Goal: Information Seeking & Learning: Learn about a topic

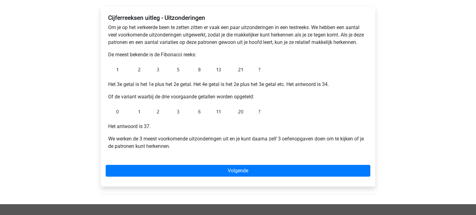
scroll to position [102, 0]
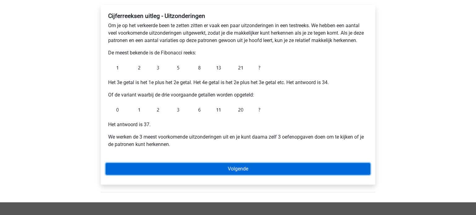
click at [242, 170] on link "Volgende" at bounding box center [238, 169] width 265 height 12
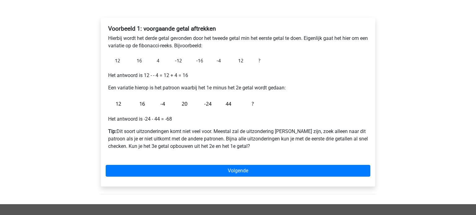
scroll to position [91, 0]
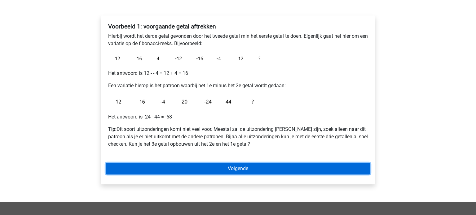
click at [243, 170] on link "Volgende" at bounding box center [238, 169] width 265 height 12
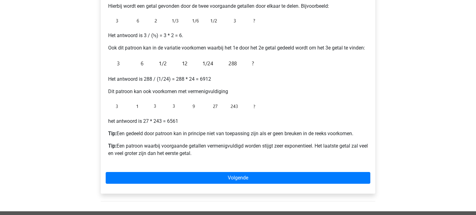
scroll to position [129, 0]
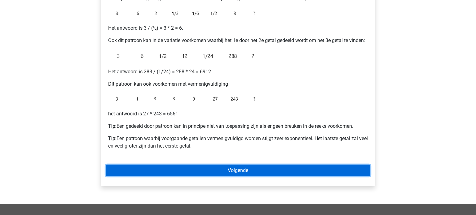
click at [245, 170] on link "Volgende" at bounding box center [238, 171] width 265 height 12
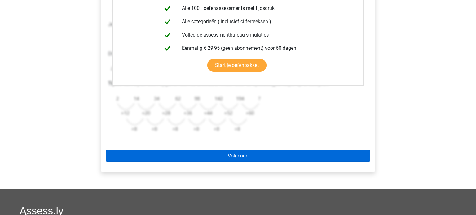
scroll to position [163, 0]
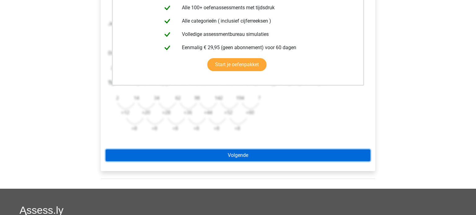
click at [245, 154] on link "Volgende" at bounding box center [238, 156] width 265 height 12
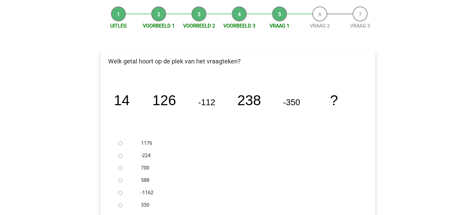
scroll to position [59, 0]
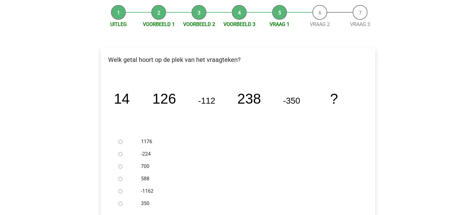
click at [121, 179] on input "588" at bounding box center [120, 179] width 4 height 4
radio input "true"
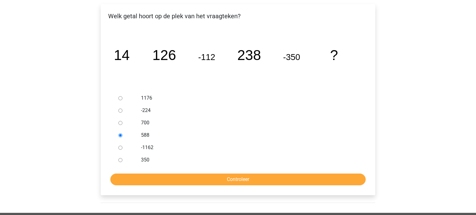
scroll to position [106, 0]
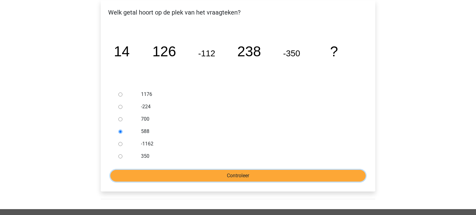
click at [231, 175] on input "Controleer" at bounding box center [237, 176] width 255 height 12
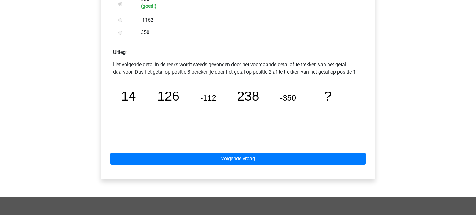
scroll to position [239, 0]
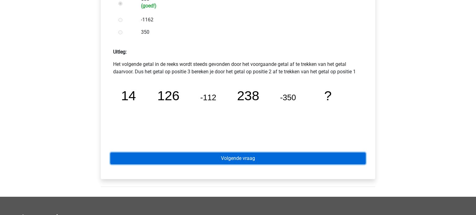
click at [226, 160] on link "Volgende vraag" at bounding box center [237, 159] width 255 height 12
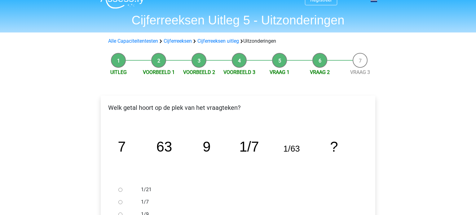
scroll to position [38, 0]
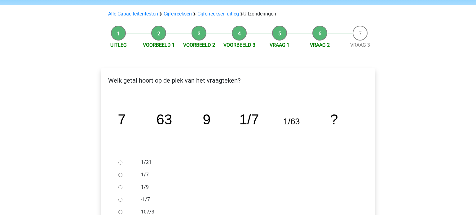
click at [121, 188] on input "1/9" at bounding box center [120, 188] width 4 height 4
radio input "true"
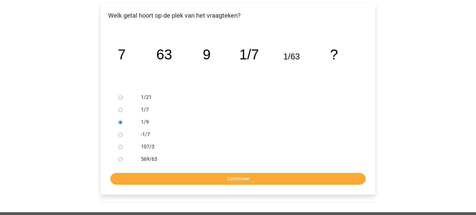
scroll to position [124, 0]
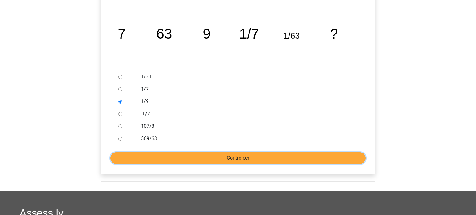
click at [237, 159] on input "Controleer" at bounding box center [237, 158] width 255 height 12
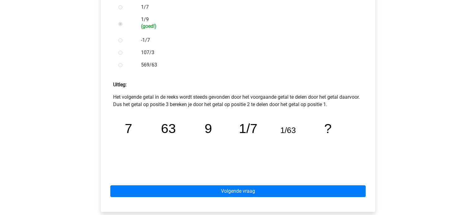
scroll to position [208, 0]
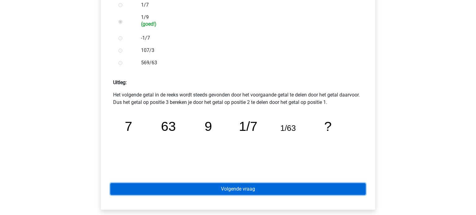
click at [239, 190] on link "Volgende vraag" at bounding box center [237, 189] width 255 height 12
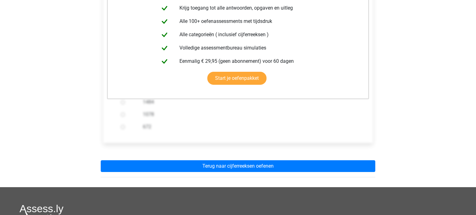
scroll to position [140, 0]
